Goal: Information Seeking & Learning: Learn about a topic

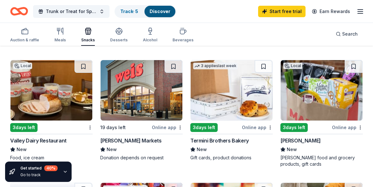
scroll to position [416, 0]
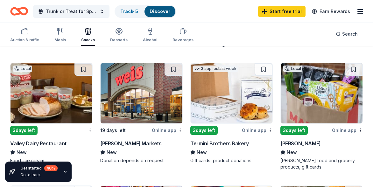
click at [147, 92] on img at bounding box center [142, 93] width 82 height 60
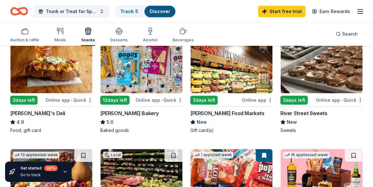
scroll to position [169, 0]
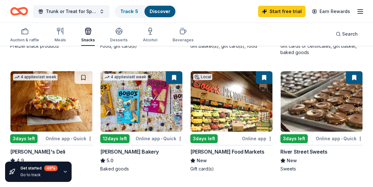
click at [302, 110] on img at bounding box center [322, 101] width 82 height 60
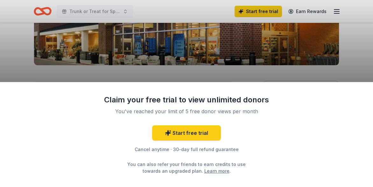
scroll to position [134, 0]
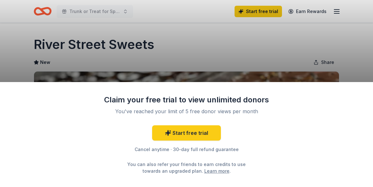
click at [184, 49] on div "Claim your free trial to view unlimited donors You've reached your limit of 5 f…" at bounding box center [186, 93] width 373 height 187
